Goal: Contribute content

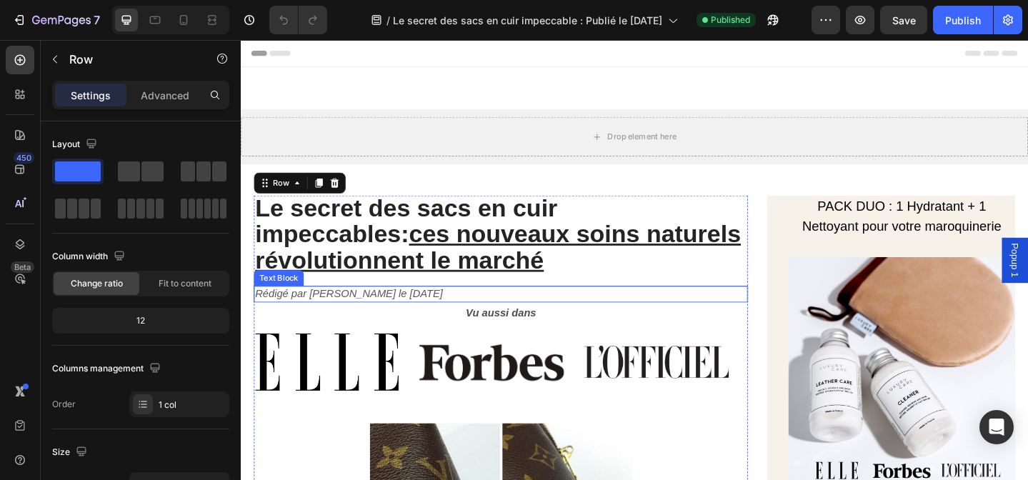
click at [432, 314] on icon "Rédigé par [PERSON_NAME] le [DATE]" at bounding box center [358, 316] width 204 height 12
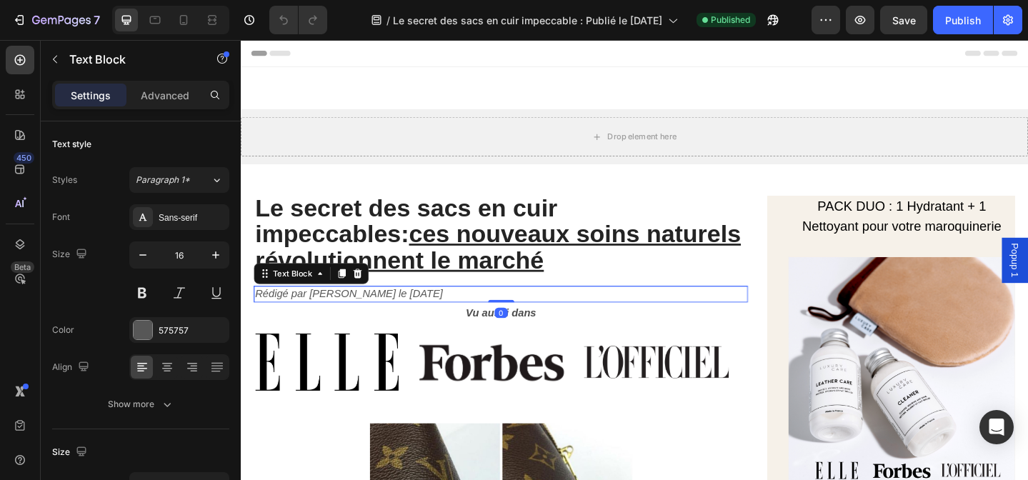
click at [432, 314] on icon "Rédigé par [PERSON_NAME] le [DATE]" at bounding box center [358, 316] width 204 height 12
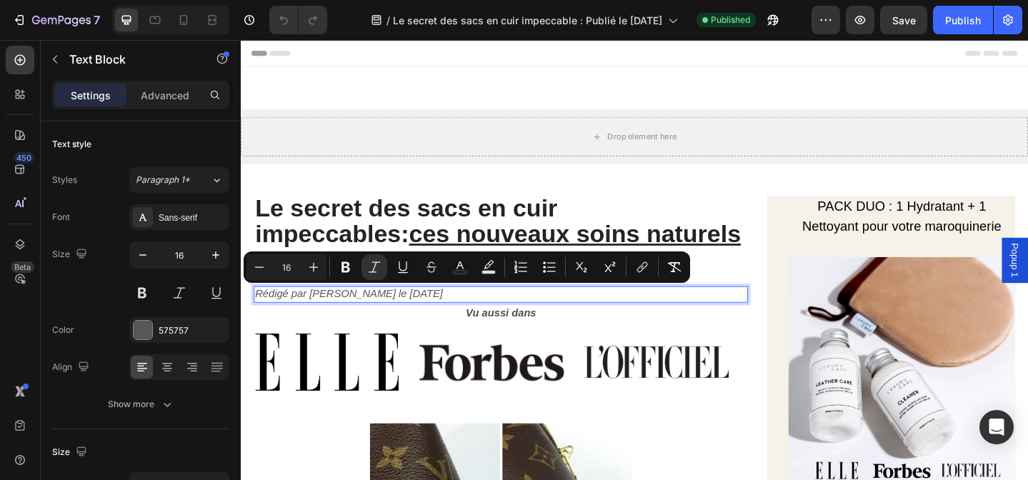
click at [419, 314] on icon "Rédigé par [PERSON_NAME] le [DATE]" at bounding box center [358, 316] width 204 height 12
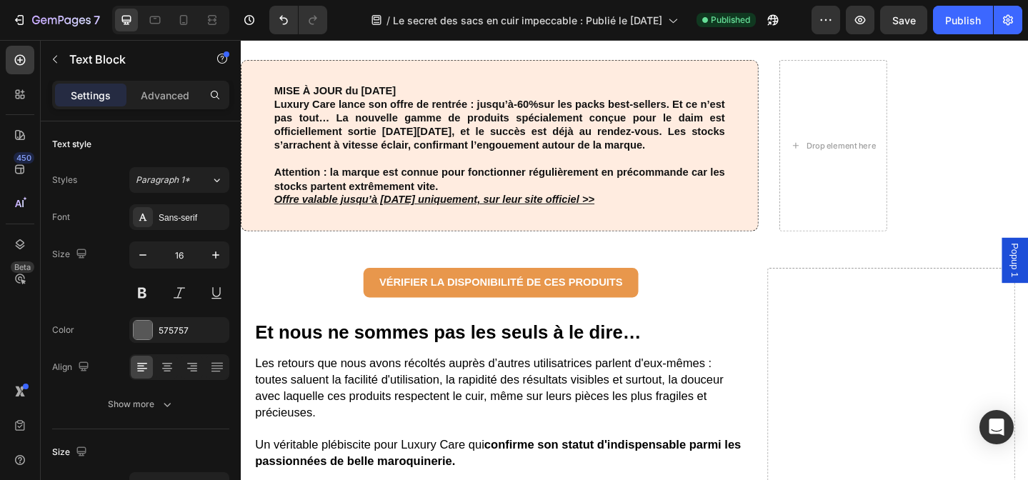
scroll to position [2488, 0]
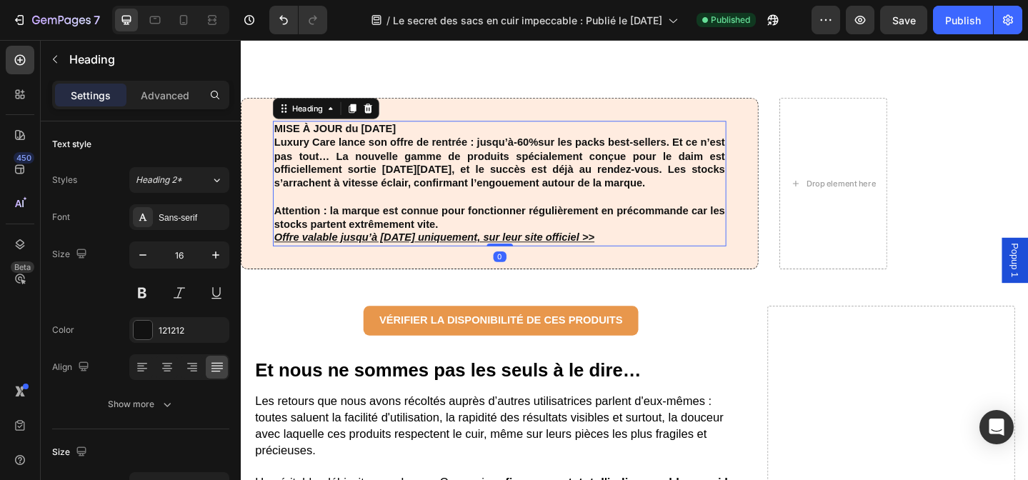
click at [389, 149] on h3 "MISE À JOUR du [DATE] Luxury Care lance son offre de rentrée : jusqu’à -60% sur…" at bounding box center [523, 196] width 494 height 136
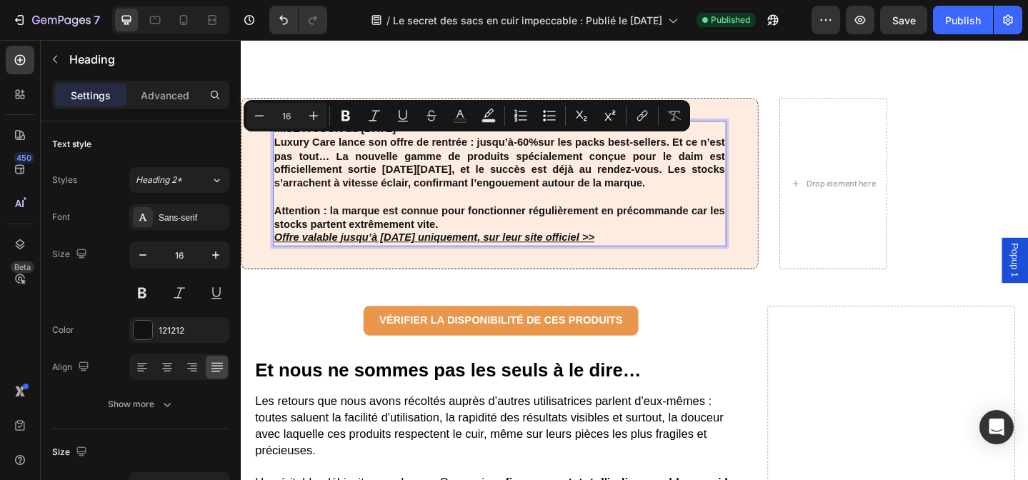
scroll to position [2543, 0]
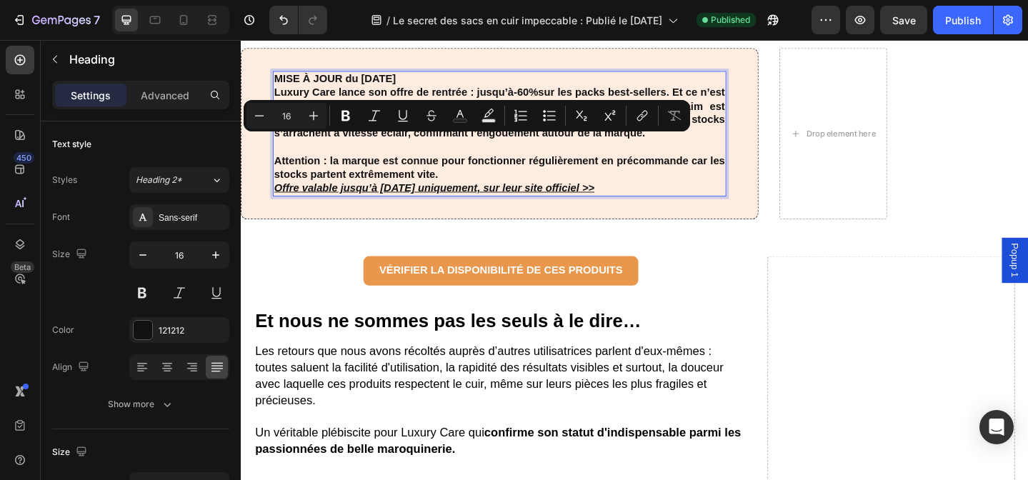
click at [502, 169] on p "MISE À JOUR du [DATE] Luxury Care lance son offre de rentrée : jusqu’à -60% sur…" at bounding box center [522, 142] width 491 height 134
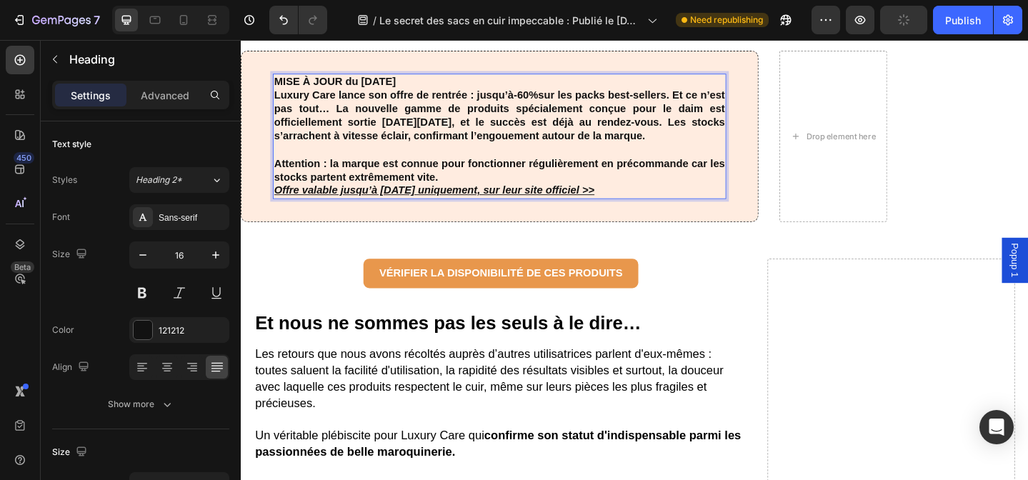
click at [382, 91] on strong "MISE À JOUR du [DATE]" at bounding box center [343, 85] width 132 height 12
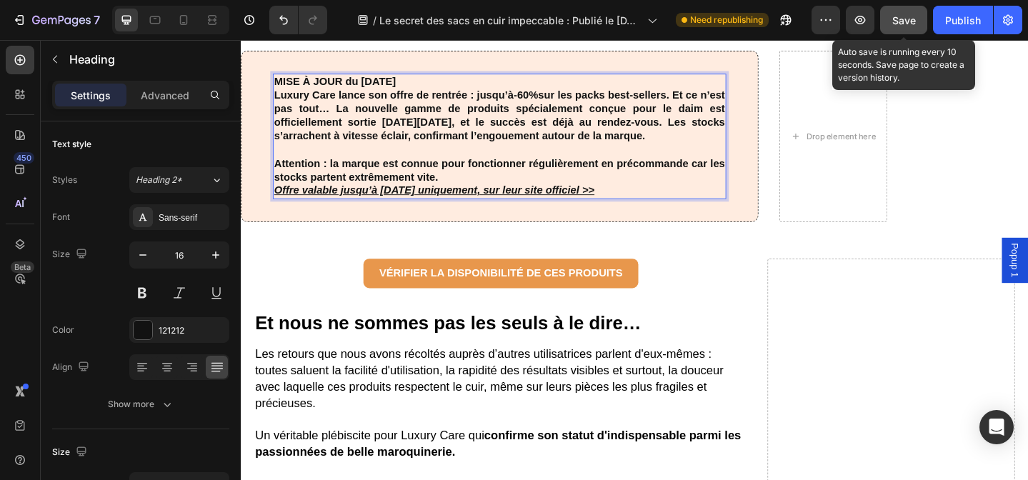
click at [898, 24] on span "Save" at bounding box center [904, 20] width 24 height 12
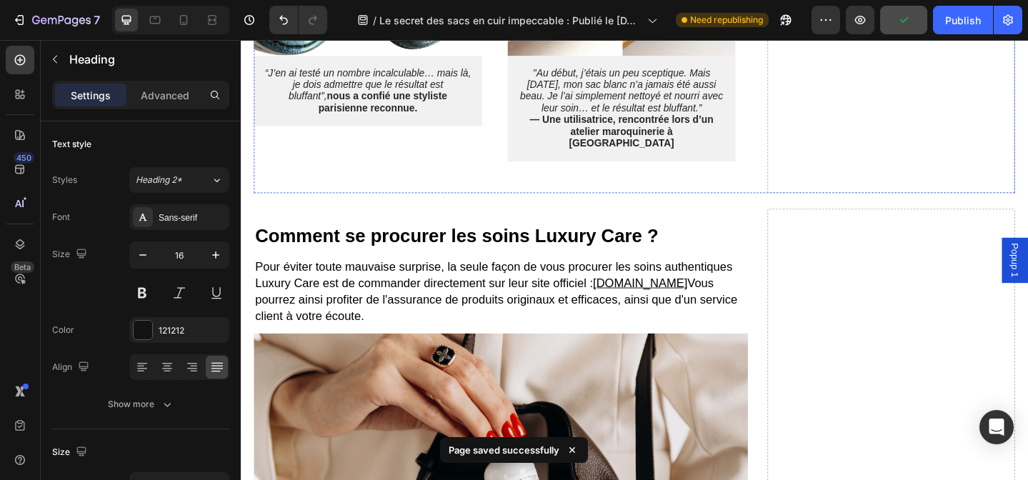
scroll to position [3353, 0]
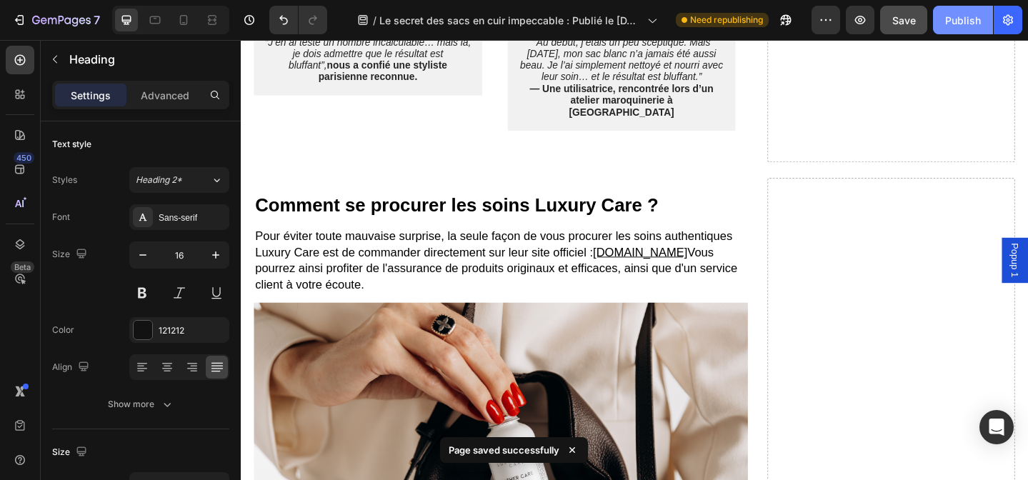
click at [965, 19] on div "Publish" at bounding box center [963, 20] width 36 height 15
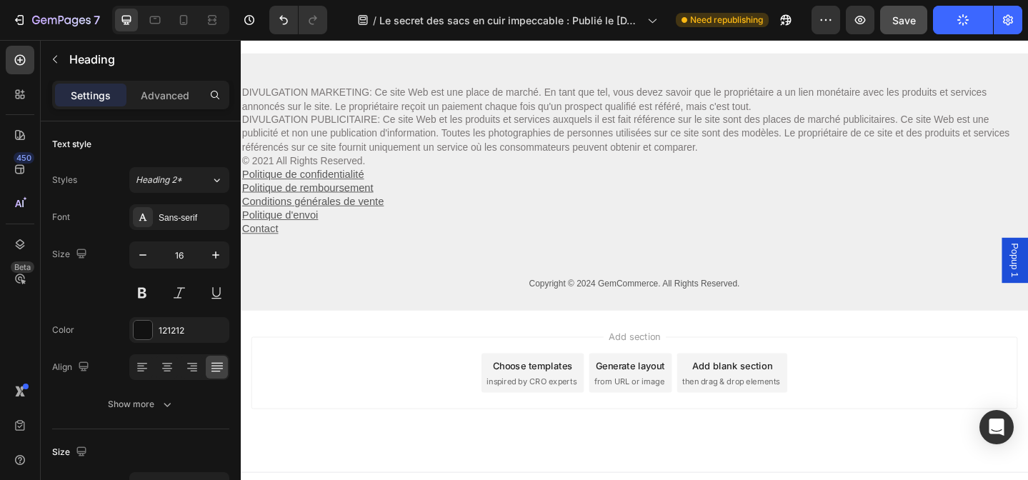
scroll to position [4248, 0]
